Goal: Task Accomplishment & Management: Complete application form

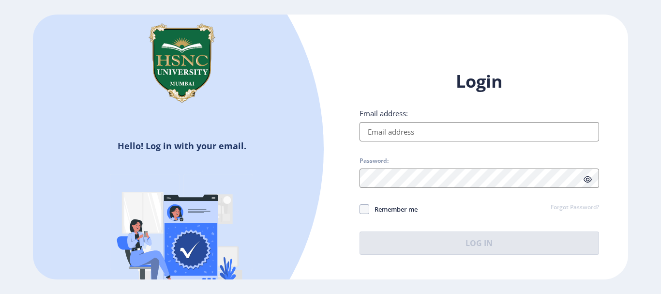
click at [487, 137] on input "Email address:" at bounding box center [480, 131] width 240 height 19
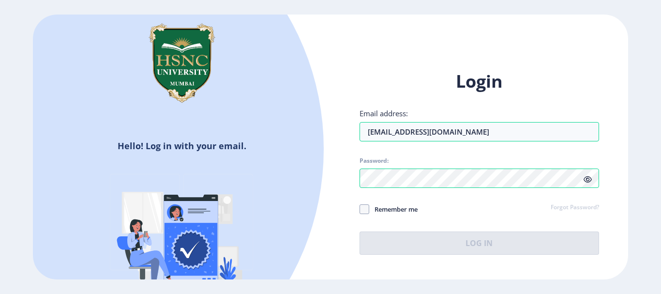
click at [628, 238] on div "Login Email address: [EMAIL_ADDRESS][DOMAIN_NAME] Password: Remember me Forgot …" at bounding box center [479, 169] width 298 height 229
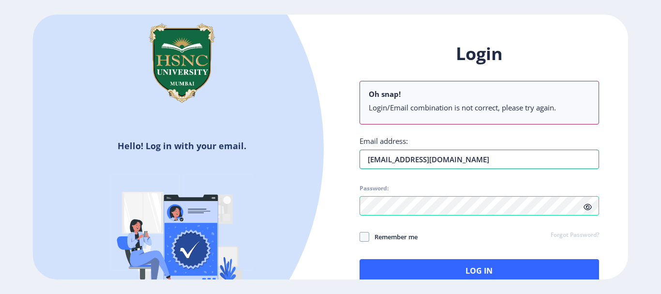
drag, startPoint x: 469, startPoint y: 162, endPoint x: 324, endPoint y: 168, distance: 144.8
click at [324, 168] on div "Hello! Log in with your email. Don't have an account? Register Login Oh snap! L…" at bounding box center [330, 147] width 595 height 264
click at [589, 206] on icon at bounding box center [588, 206] width 8 height 7
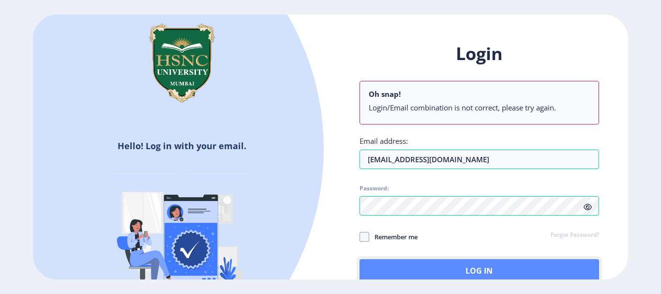
click at [514, 264] on button "Log In" at bounding box center [480, 270] width 240 height 23
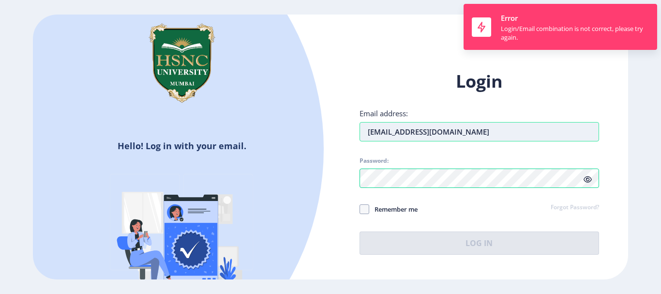
click at [425, 131] on input "[EMAIL_ADDRESS][DOMAIN_NAME]" at bounding box center [480, 131] width 240 height 19
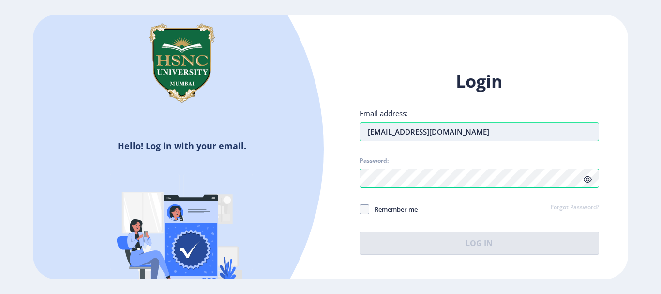
drag, startPoint x: 428, startPoint y: 133, endPoint x: 391, endPoint y: 134, distance: 37.3
click at [391, 134] on input "[EMAIL_ADDRESS][DOMAIN_NAME]" at bounding box center [480, 131] width 240 height 19
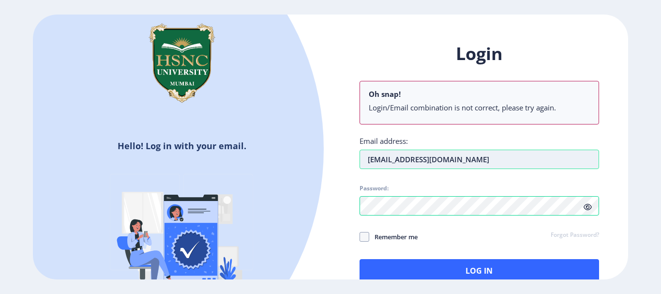
type input "[EMAIL_ADDRESS][DOMAIN_NAME]"
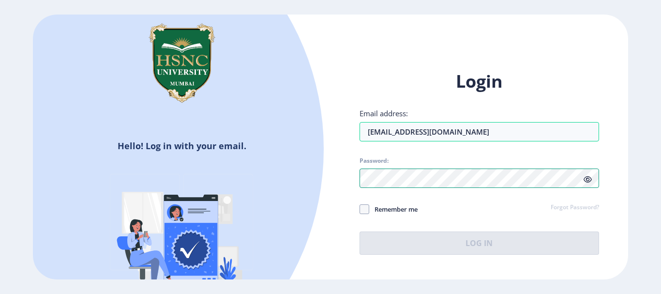
click at [363, 203] on div "Login Email address: [EMAIL_ADDRESS][DOMAIN_NAME] Password: Remember me Forgot …" at bounding box center [480, 162] width 240 height 185
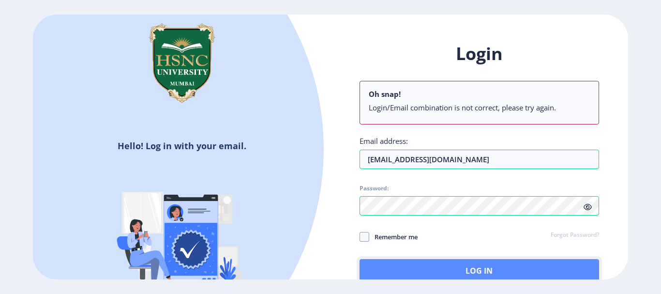
click at [490, 262] on button "Log In" at bounding box center [480, 270] width 240 height 23
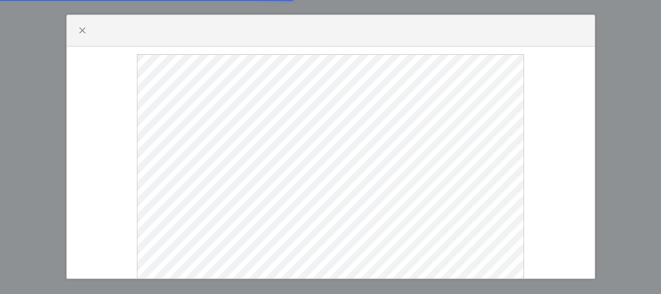
select select
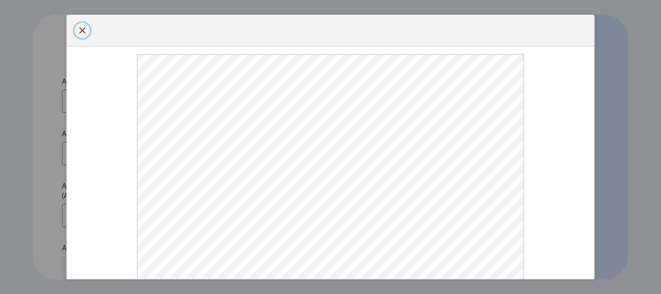
click at [80, 26] on button "button" at bounding box center [82, 30] width 15 height 15
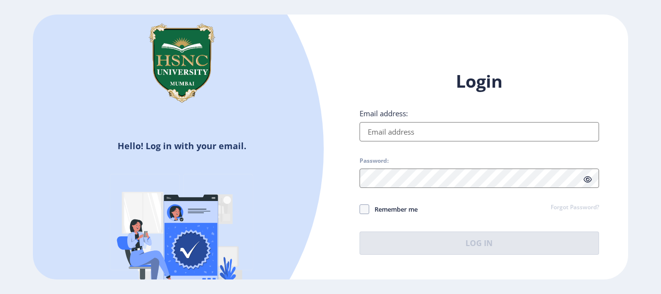
click at [388, 211] on span "Remember me" at bounding box center [393, 209] width 48 height 12
click at [360, 209] on input "Remember me" at bounding box center [360, 209] width 0 height 0
checkbox input "true"
click at [371, 134] on input "Email address:" at bounding box center [480, 131] width 240 height 19
type input "[EMAIL_ADDRESS][DOMAIN_NAME]"
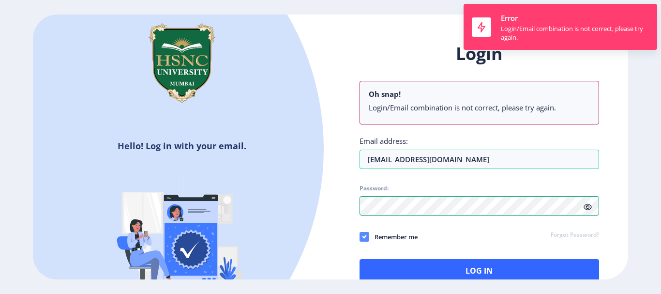
click at [364, 211] on div "Login Oh snap! Login/Email combination is not correct, please try again. Email …" at bounding box center [480, 162] width 240 height 240
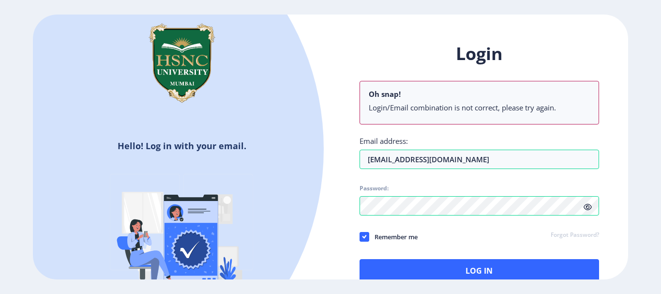
click at [572, 237] on link "Forgot Password?" at bounding box center [575, 235] width 48 height 9
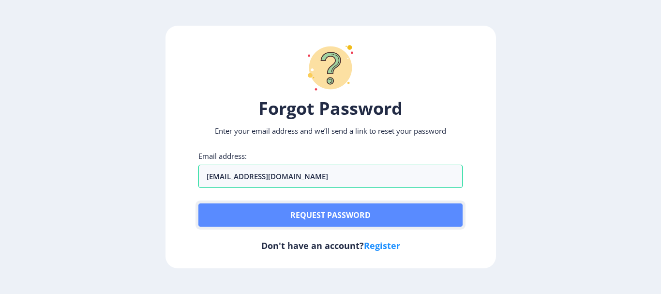
click at [399, 220] on button "Request password" at bounding box center [330, 214] width 264 height 23
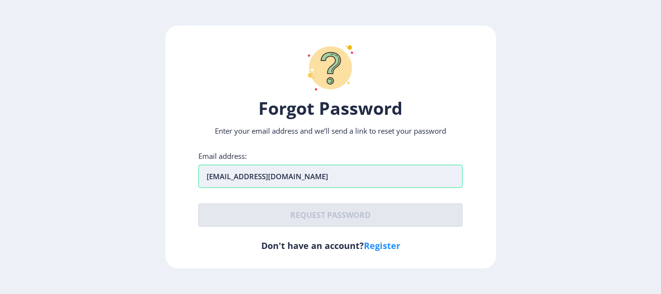
click at [316, 180] on input "[EMAIL_ADDRESS][DOMAIN_NAME]" at bounding box center [330, 176] width 264 height 23
drag, startPoint x: 267, startPoint y: 176, endPoint x: 231, endPoint y: 176, distance: 36.3
click at [231, 176] on input "[EMAIL_ADDRESS][DOMAIN_NAME]" at bounding box center [330, 176] width 264 height 23
click at [342, 183] on input "[EMAIL_ADDRESS][DOMAIN_NAME]" at bounding box center [330, 176] width 264 height 23
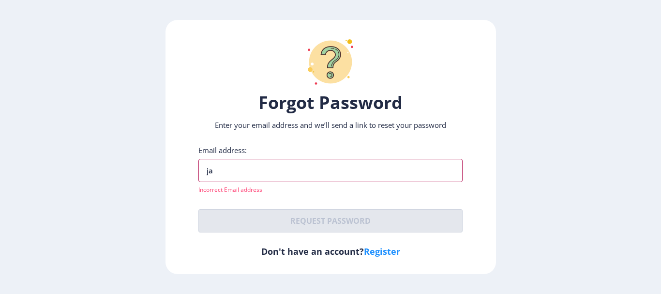
type input "j"
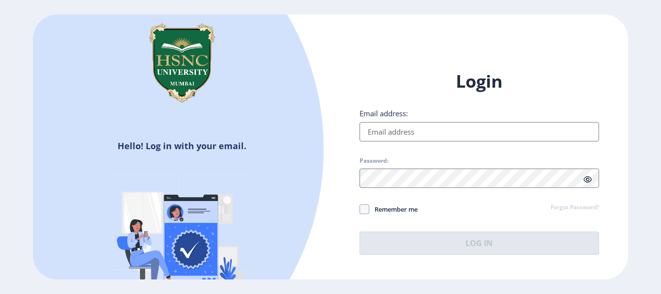
click at [397, 135] on input "Email address:" at bounding box center [480, 131] width 240 height 19
click at [567, 207] on link "Forgot Password?" at bounding box center [575, 207] width 48 height 9
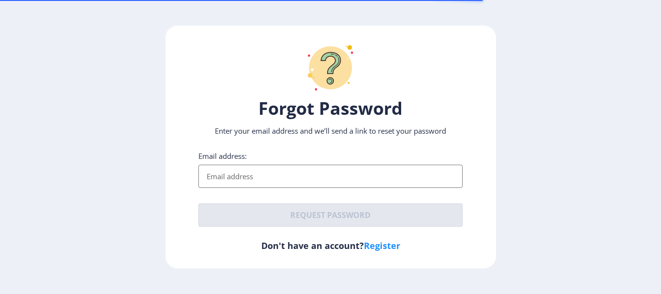
click at [350, 173] on input "Email address:" at bounding box center [330, 176] width 264 height 23
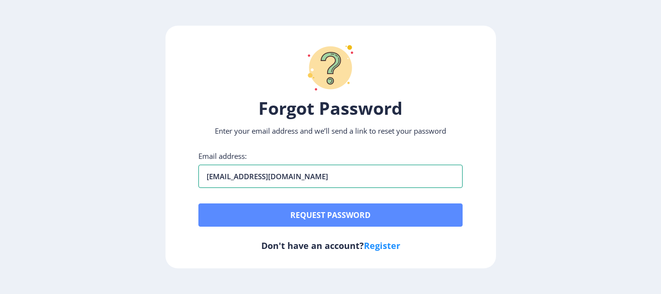
type input "[EMAIL_ADDRESS][DOMAIN_NAME]"
click at [341, 215] on button "Request password" at bounding box center [330, 214] width 264 height 23
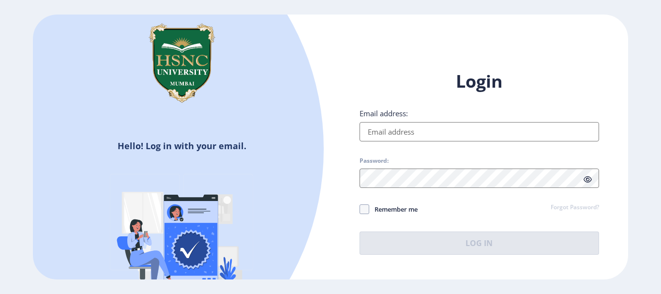
click at [387, 136] on input "Email address:" at bounding box center [480, 131] width 240 height 19
type input "[EMAIL_ADDRESS][DOMAIN_NAME]"
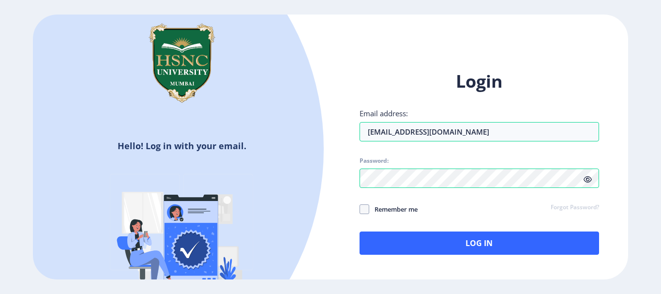
click at [585, 177] on icon at bounding box center [588, 179] width 8 height 7
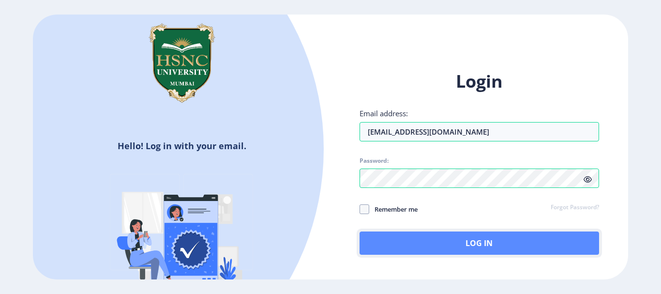
click at [504, 240] on button "Log In" at bounding box center [480, 242] width 240 height 23
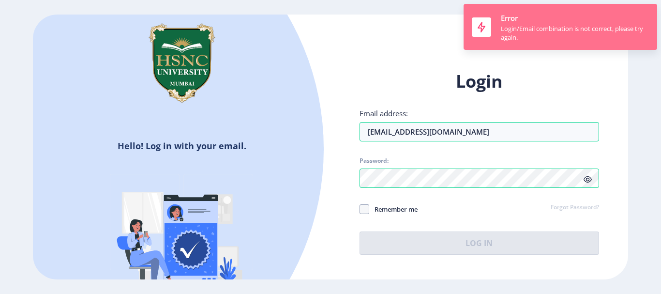
click at [494, 26] on nb-toast "Error Login/Email combination is not correct, please try again." at bounding box center [561, 27] width 194 height 46
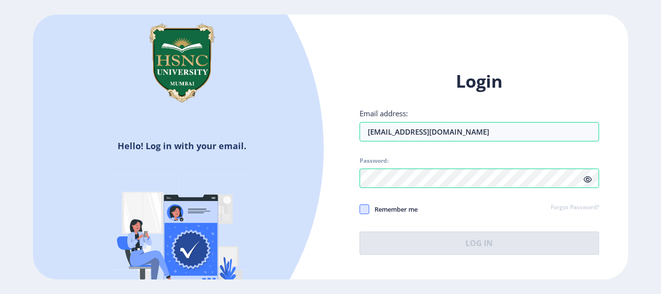
click at [360, 207] on span at bounding box center [365, 209] width 10 height 10
click at [360, 209] on input "Remember me" at bounding box center [360, 209] width 0 height 0
checkbox input "true"
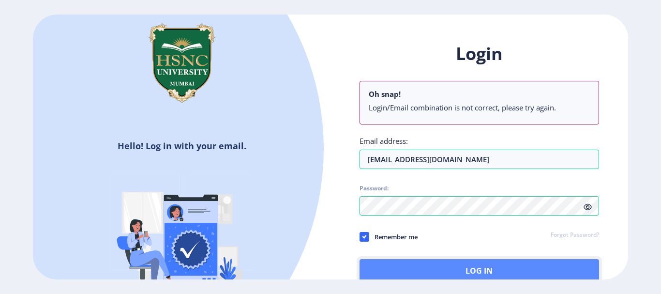
click at [397, 273] on button "Log In" at bounding box center [480, 270] width 240 height 23
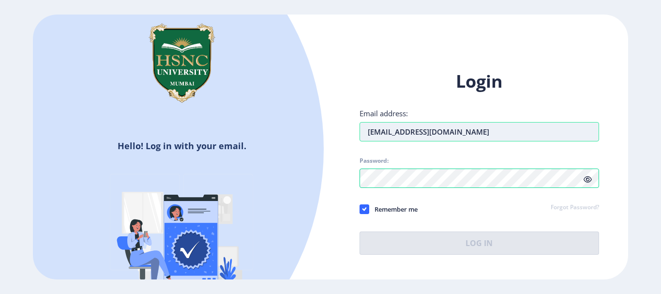
drag, startPoint x: 431, startPoint y: 129, endPoint x: 390, endPoint y: 132, distance: 40.3
click at [390, 132] on input "[EMAIL_ADDRESS][DOMAIN_NAME]" at bounding box center [480, 131] width 240 height 19
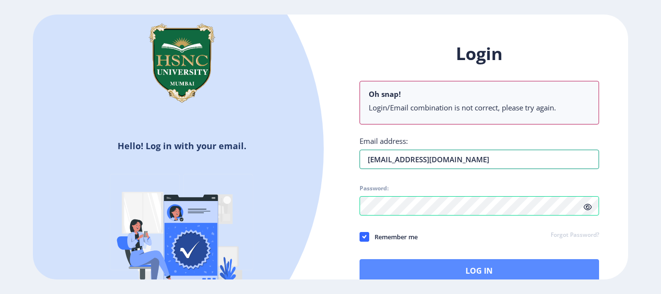
type input "[EMAIL_ADDRESS][DOMAIN_NAME]"
click at [400, 277] on button "Log In" at bounding box center [480, 270] width 240 height 23
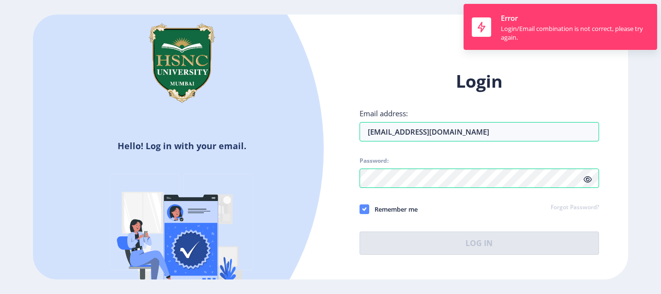
click at [362, 205] on icon at bounding box center [364, 209] width 4 height 10
click at [360, 209] on input "Remember me" at bounding box center [360, 209] width 0 height 0
checkbox input "false"
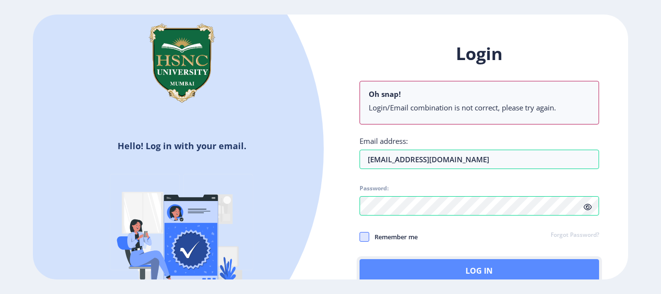
click at [390, 273] on button "Log In" at bounding box center [480, 270] width 240 height 23
